Goal: Transaction & Acquisition: Book appointment/travel/reservation

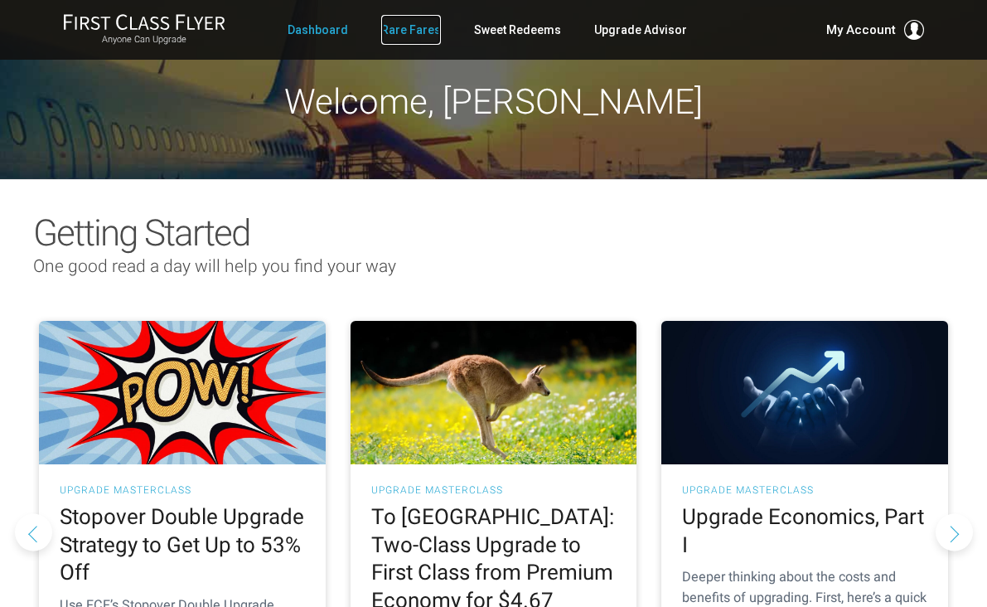
click at [404, 30] on link "Rare Fares" at bounding box center [411, 30] width 60 height 30
click at [415, 31] on link "Rare Fares" at bounding box center [411, 30] width 60 height 30
click at [415, 37] on link "Rare Fares" at bounding box center [411, 30] width 60 height 30
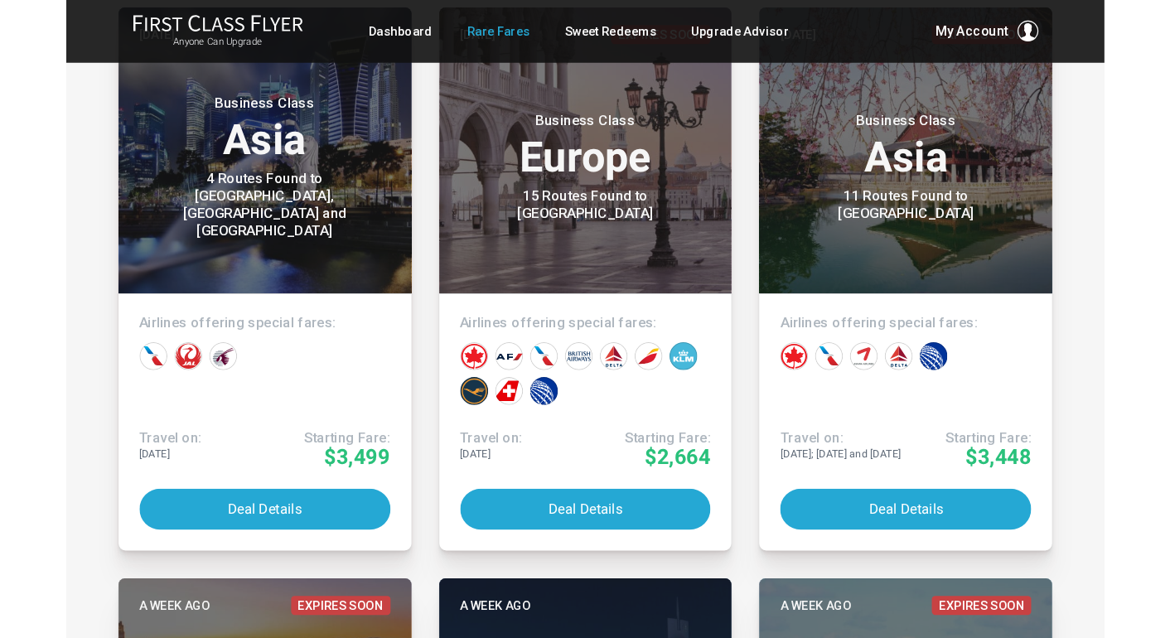
scroll to position [432, 0]
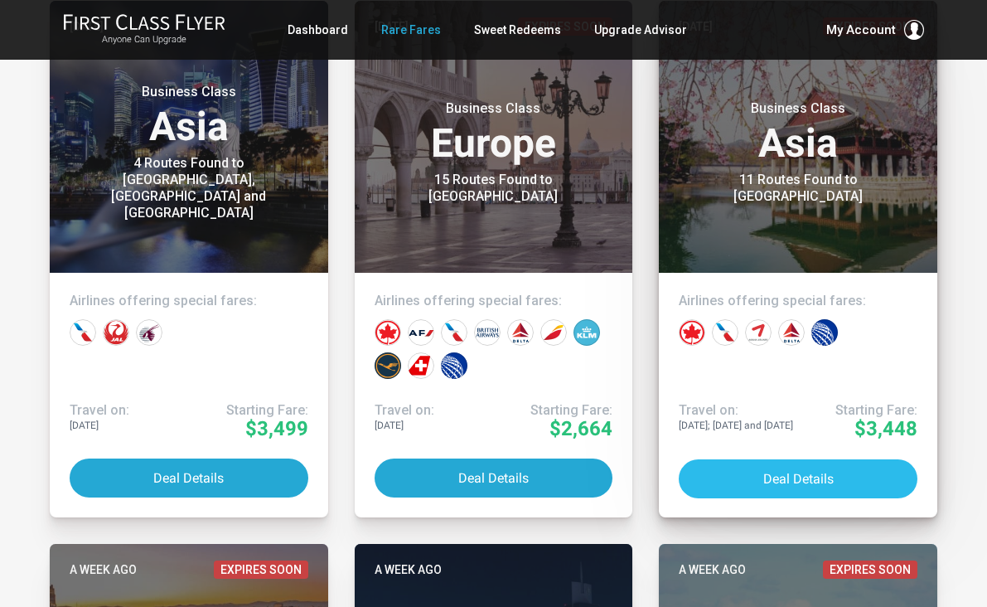
click at [788, 479] on button "Deal Details" at bounding box center [798, 478] width 239 height 39
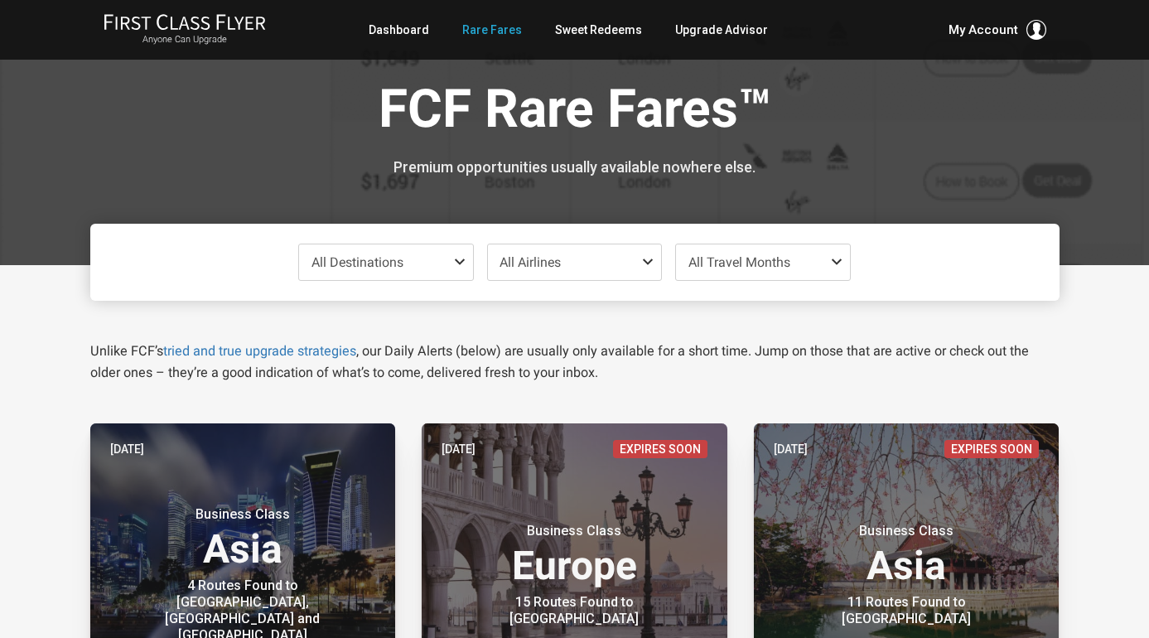
scroll to position [0, 0]
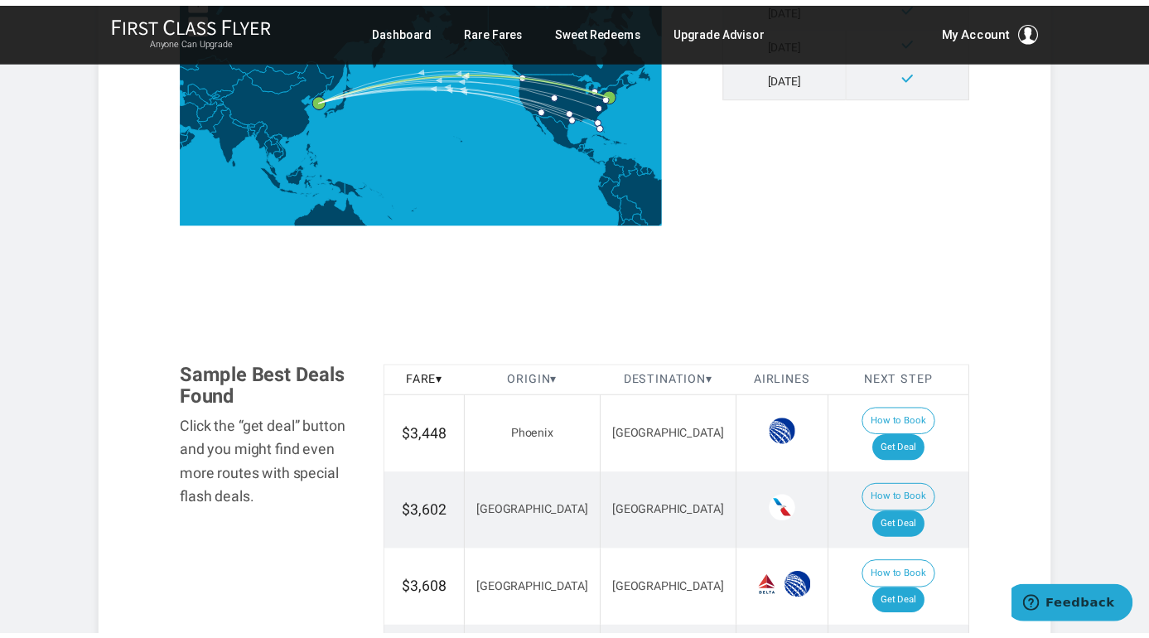
scroll to position [742, 0]
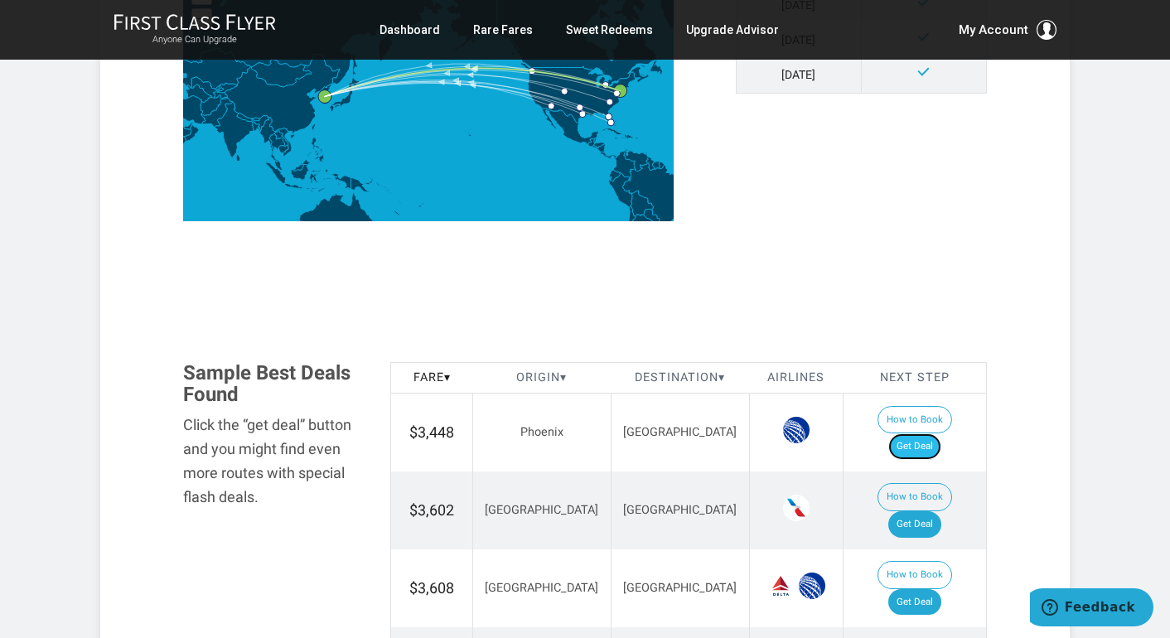
click at [932, 433] on link "Get Deal" at bounding box center [914, 446] width 53 height 27
